Goal: Task Accomplishment & Management: Manage account settings

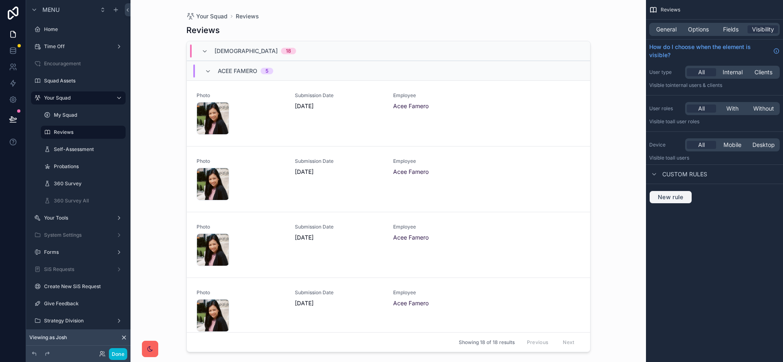
click at [664, 200] on span "New rule" at bounding box center [670, 196] width 32 height 7
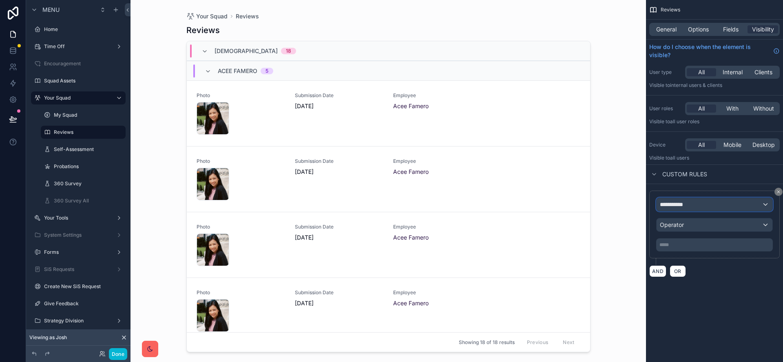
click at [676, 204] on span "**********" at bounding box center [675, 204] width 30 height 8
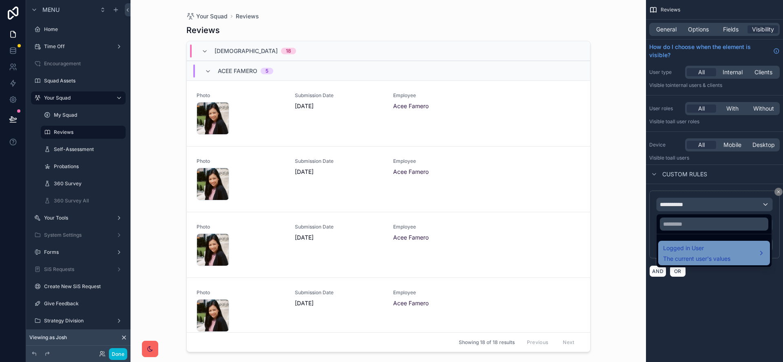
click at [688, 256] on span "The current user's values" at bounding box center [696, 258] width 67 height 8
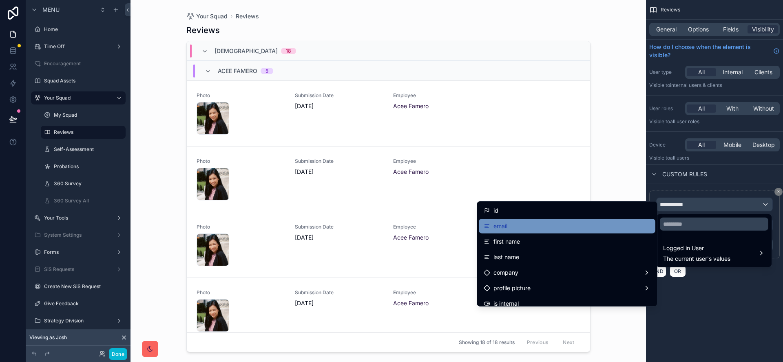
click at [554, 228] on div "email" at bounding box center [567, 226] width 167 height 10
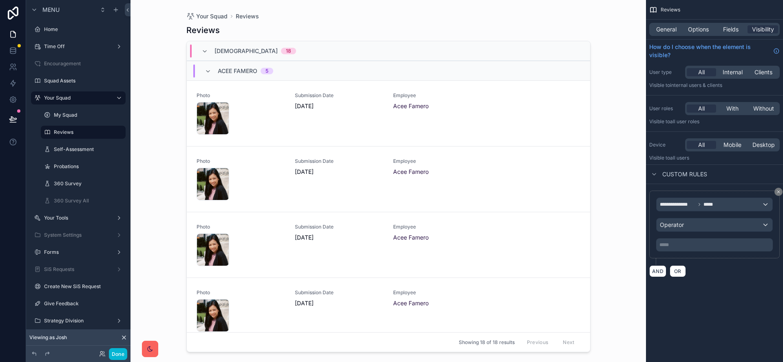
click at [721, 232] on div "**********" at bounding box center [714, 224] width 117 height 54
click at [725, 226] on div "Operator" at bounding box center [715, 224] width 116 height 13
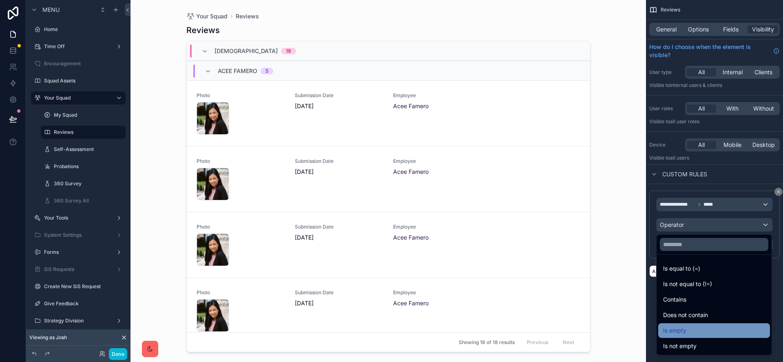
click at [716, 329] on div "Is empty" at bounding box center [714, 330] width 102 height 10
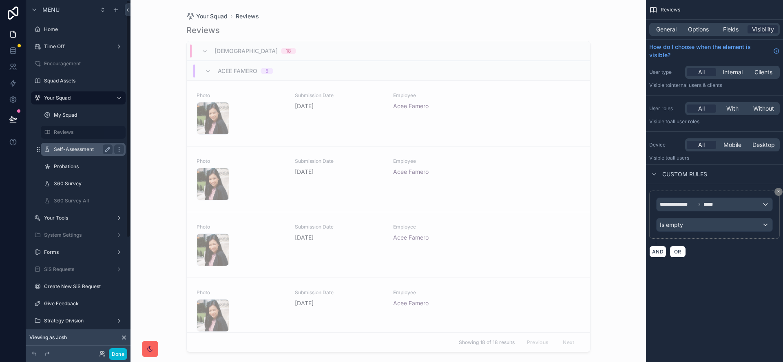
click at [84, 148] on label "Self-Assessment" at bounding box center [81, 149] width 55 height 7
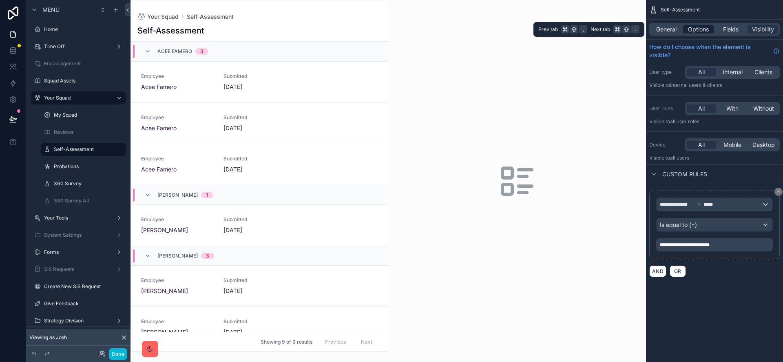
click at [703, 32] on span "Options" at bounding box center [698, 29] width 21 height 8
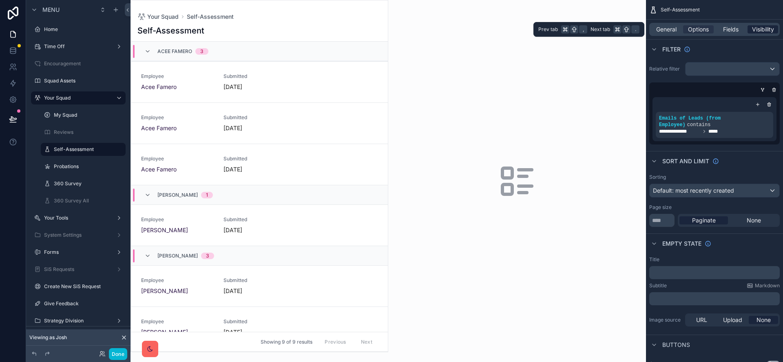
click at [759, 27] on span "Visibility" at bounding box center [763, 29] width 22 height 8
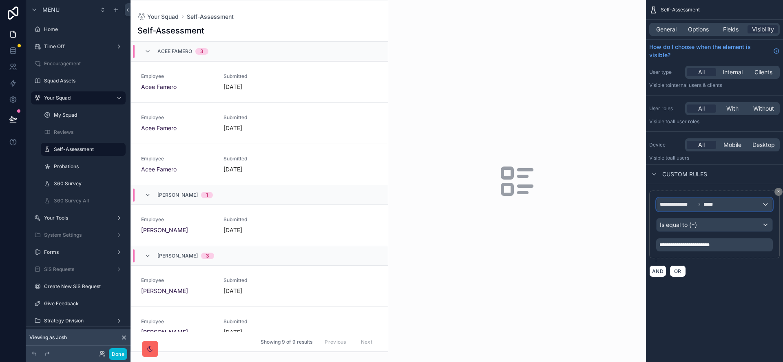
click at [714, 204] on span "*****" at bounding box center [709, 204] width 12 height 7
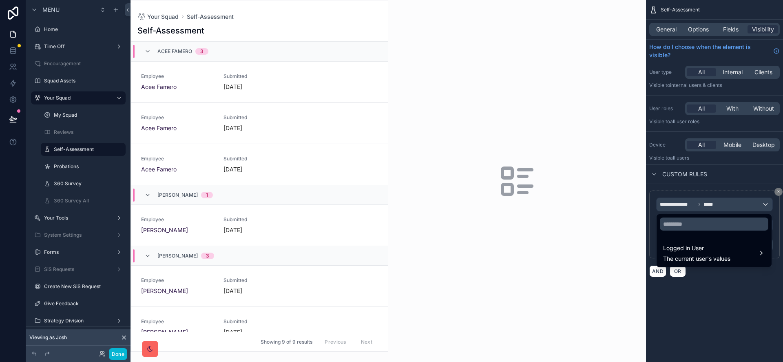
click at [714, 204] on div "scrollable content" at bounding box center [391, 181] width 783 height 362
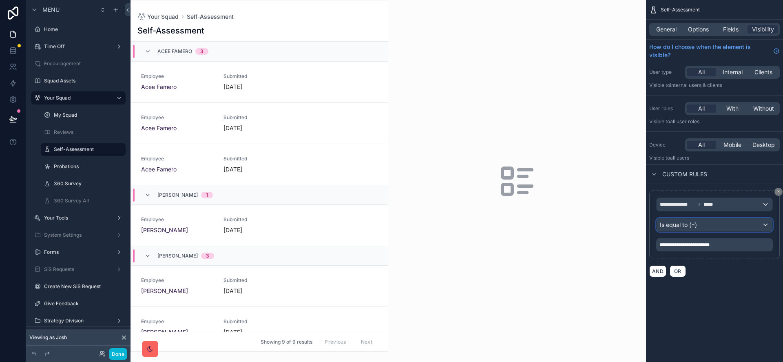
click at [713, 222] on div "Is equal to (=)" at bounding box center [715, 224] width 116 height 13
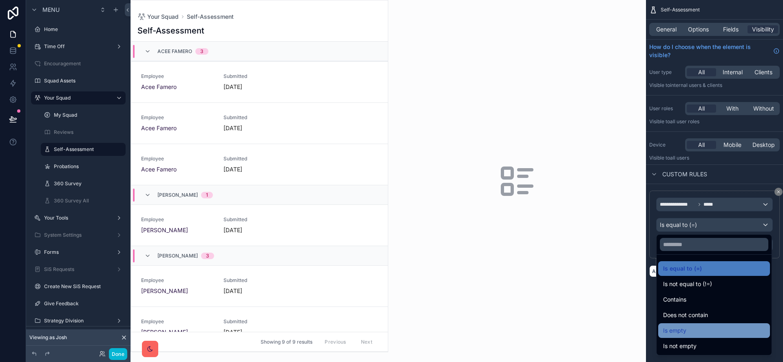
click at [715, 330] on div "Is empty" at bounding box center [714, 330] width 102 height 10
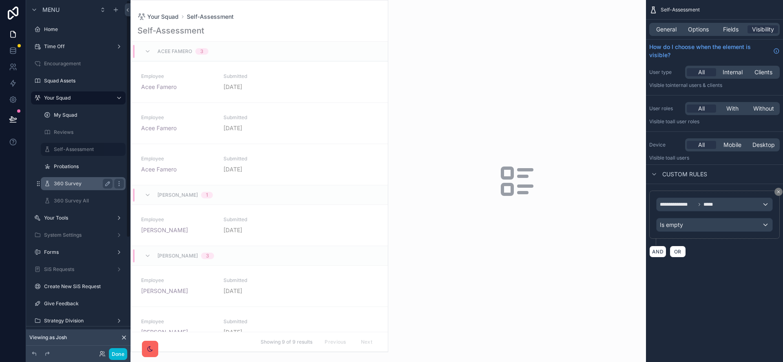
click at [78, 180] on label "360 Survey" at bounding box center [81, 183] width 55 height 7
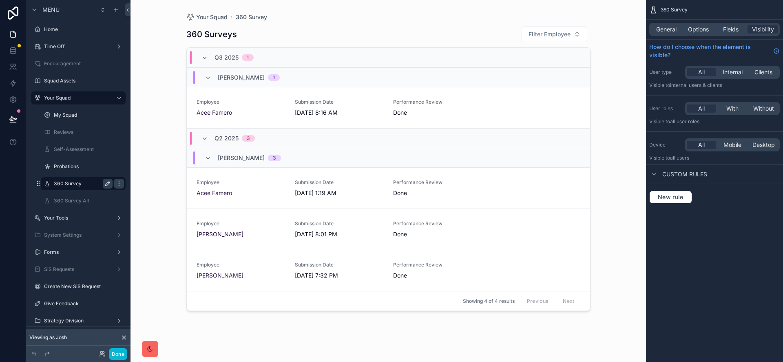
click at [105, 183] on icon "scrollable content" at bounding box center [107, 183] width 7 height 7
click at [99, 186] on input "**********" at bounding box center [77, 184] width 46 height 10
type input "**********"
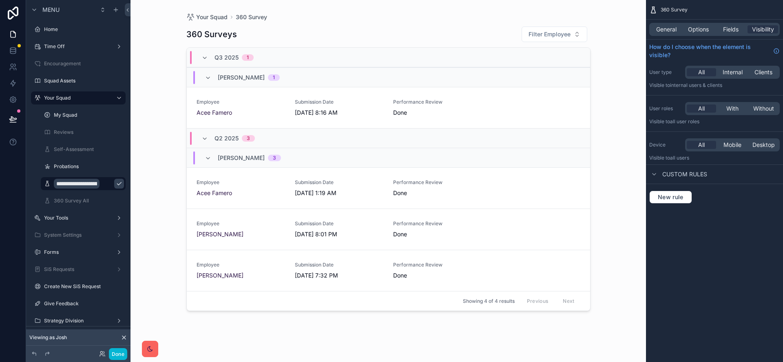
click at [116, 184] on icon "scrollable content" at bounding box center [119, 183] width 7 height 7
click at [0, 0] on icon "scrollable content" at bounding box center [0, 0] width 0 height 0
click at [75, 182] on input "**********" at bounding box center [77, 184] width 46 height 10
type input "**********"
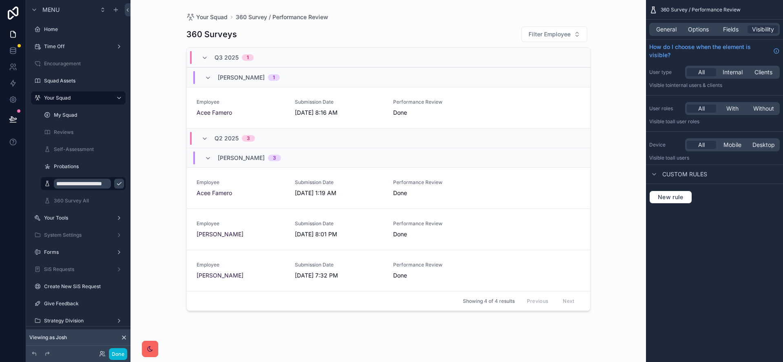
click at [116, 184] on icon "scrollable content" at bounding box center [119, 183] width 7 height 7
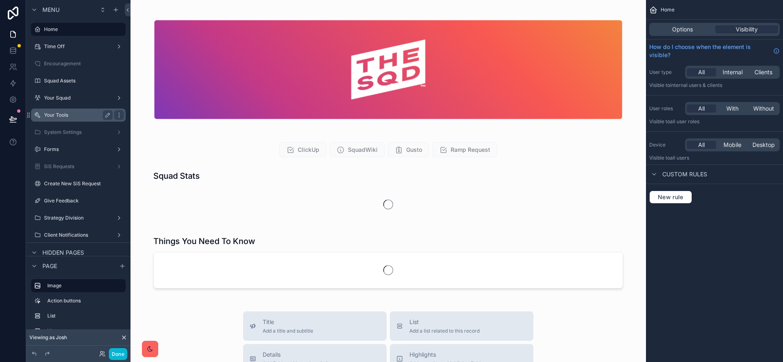
click at [78, 111] on div "Your Tools" at bounding box center [78, 115] width 69 height 10
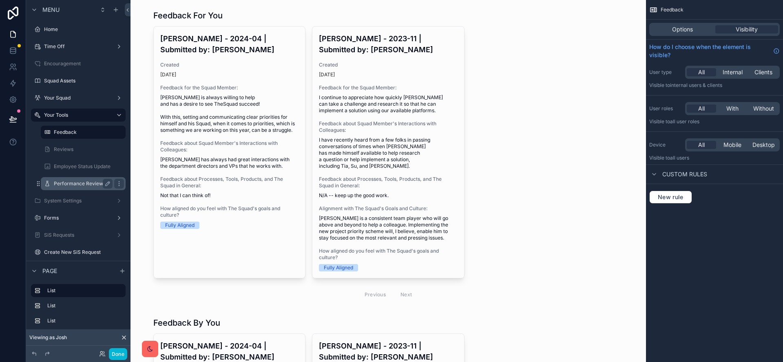
click at [80, 184] on label "Performance Reviews" at bounding box center [81, 183] width 55 height 7
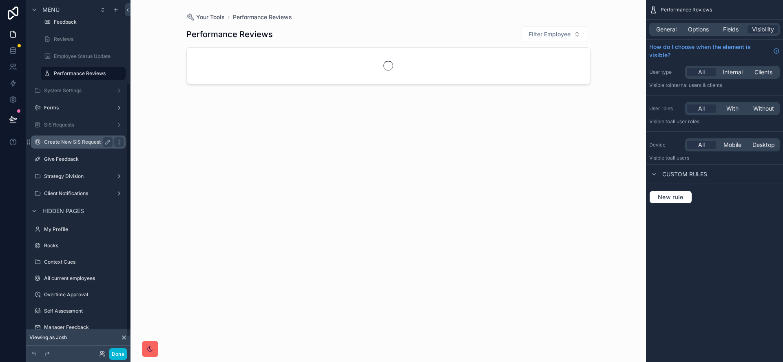
scroll to position [115, 0]
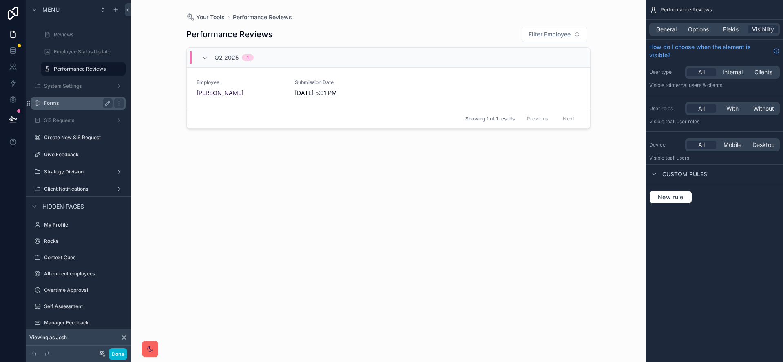
click at [68, 104] on label "Forms" at bounding box center [76, 103] width 65 height 7
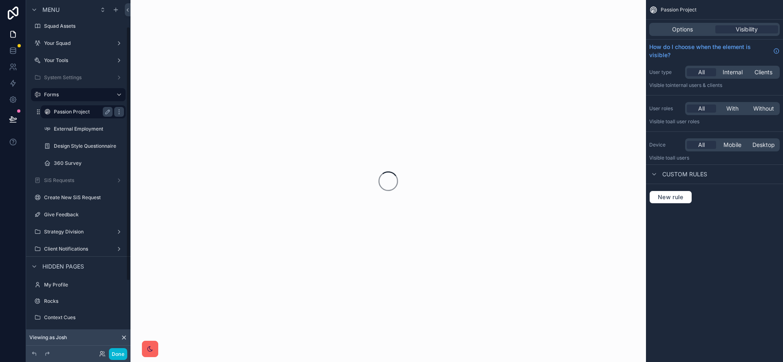
scroll to position [62, 0]
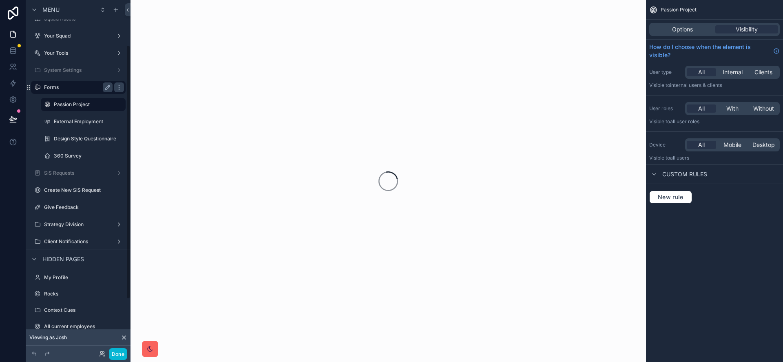
click at [79, 93] on div "Forms" at bounding box center [78, 87] width 91 height 13
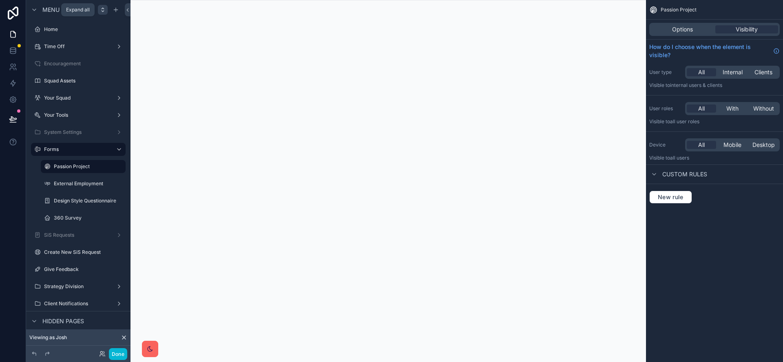
click at [100, 9] on icon "scrollable content" at bounding box center [102, 10] width 7 height 7
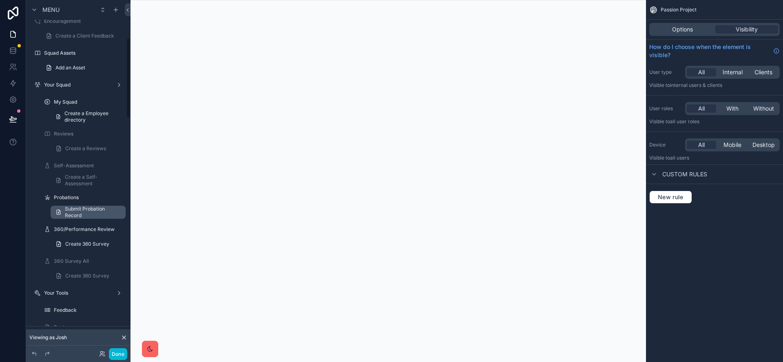
scroll to position [166, 0]
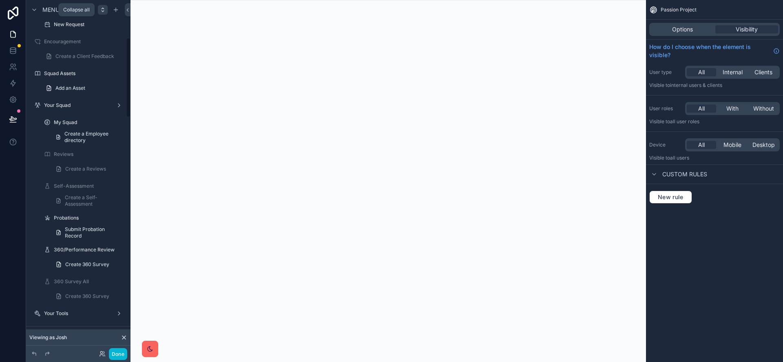
click at [104, 11] on icon "scrollable content" at bounding box center [102, 10] width 7 height 7
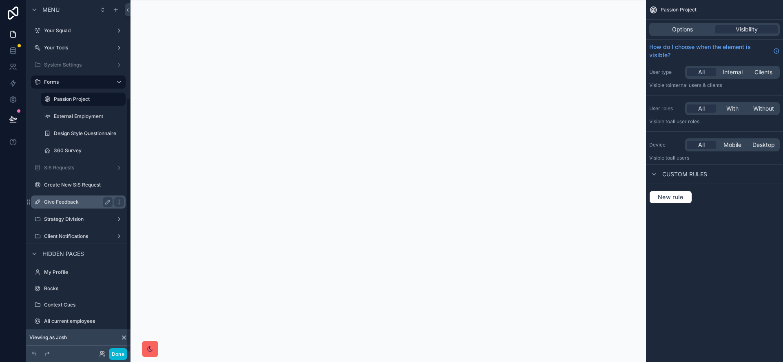
scroll to position [0, 0]
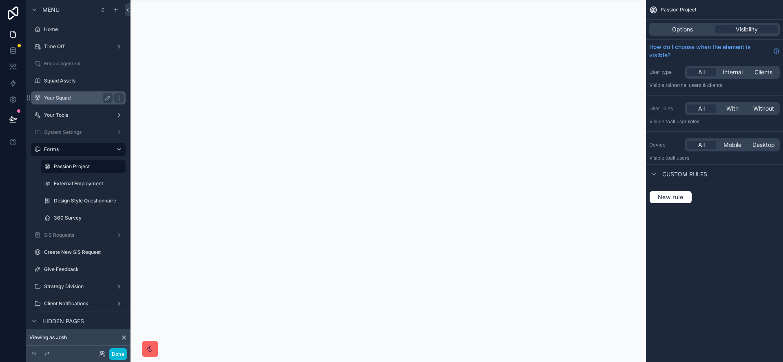
click at [78, 95] on label "Your Squad" at bounding box center [76, 98] width 65 height 7
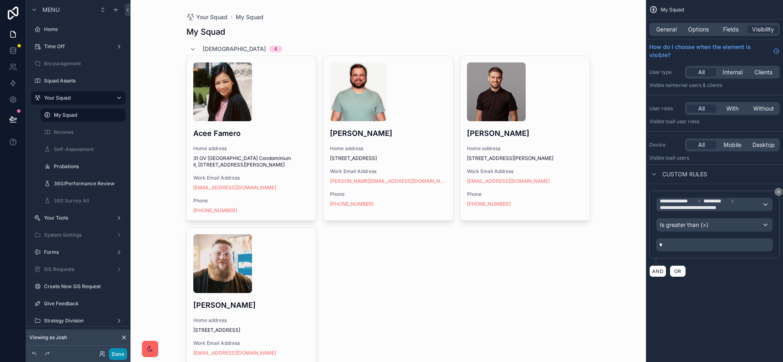
click at [119, 353] on button "Done" at bounding box center [118, 354] width 18 height 12
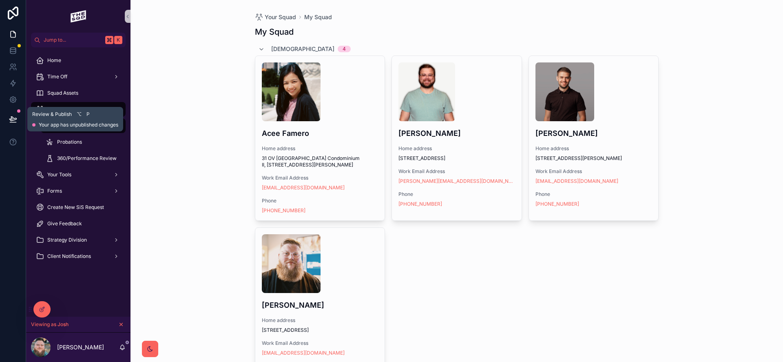
click at [19, 120] on button at bounding box center [13, 119] width 18 height 23
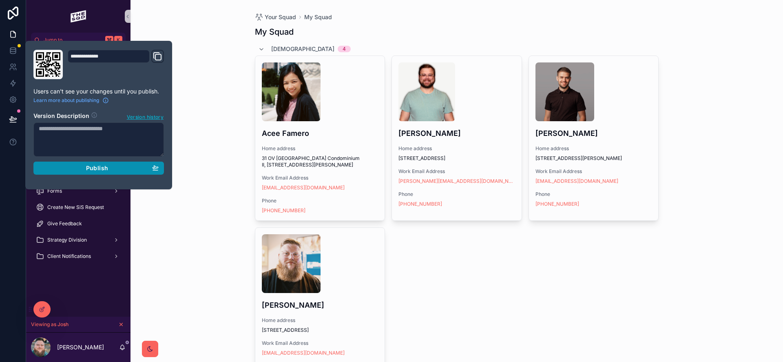
click at [86, 167] on span "Publish" at bounding box center [97, 167] width 22 height 7
